Goal: Task Accomplishment & Management: Manage account settings

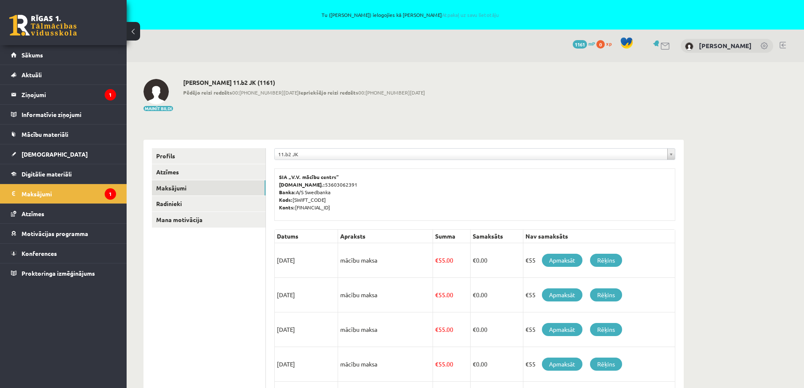
scroll to position [135, 0]
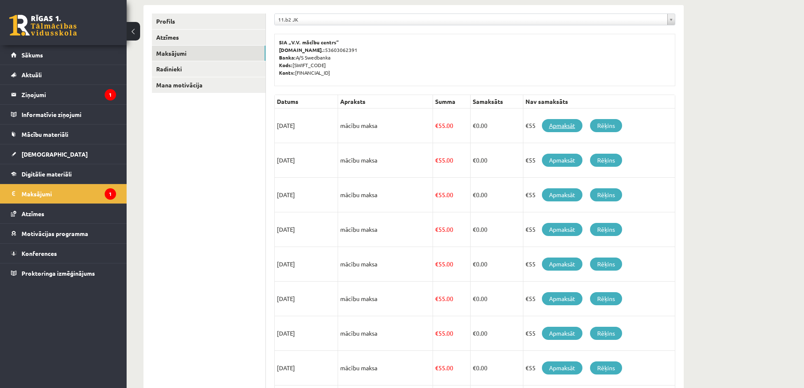
click at [569, 125] on link "Apmaksāt" at bounding box center [562, 125] width 41 height 13
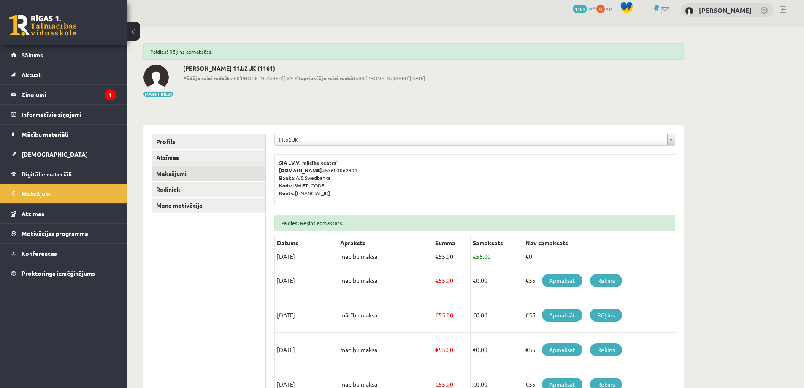
scroll to position [84, 0]
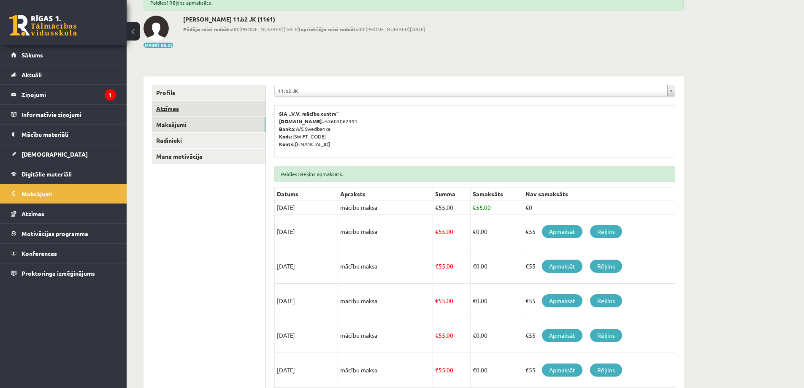
click at [205, 103] on link "Atzīmes" at bounding box center [209, 109] width 114 height 16
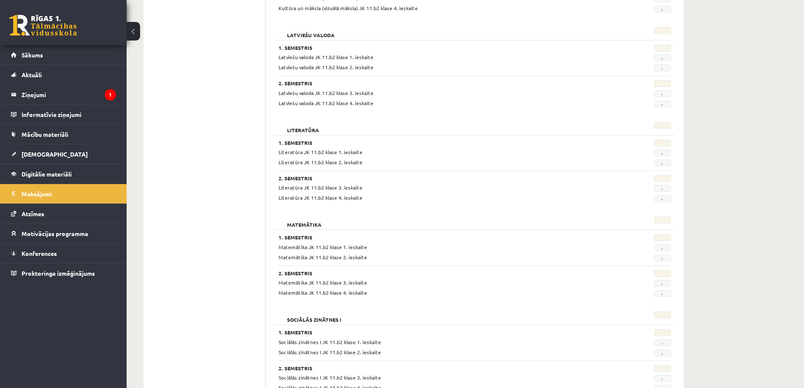
scroll to position [476, 0]
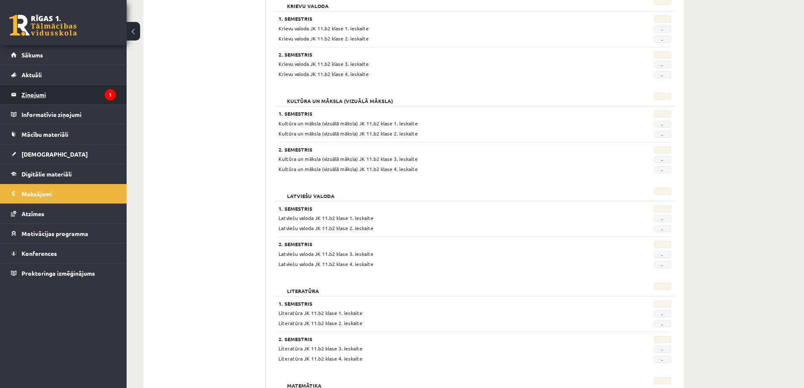
click at [24, 91] on legend "Ziņojumi 1" at bounding box center [69, 94] width 95 height 19
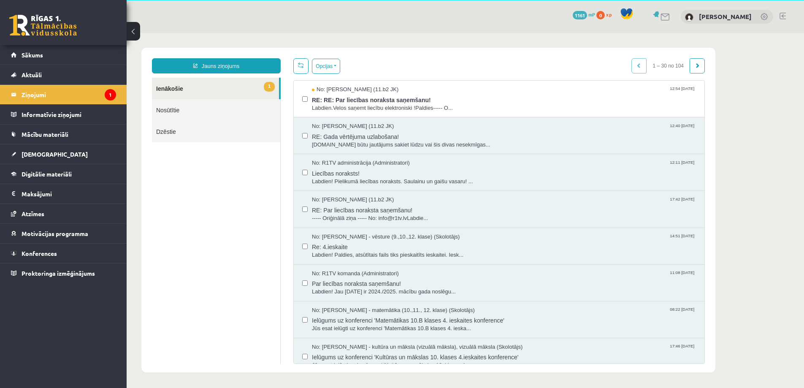
click at [785, 13] on link at bounding box center [783, 16] width 6 height 7
